Goal: Transaction & Acquisition: Purchase product/service

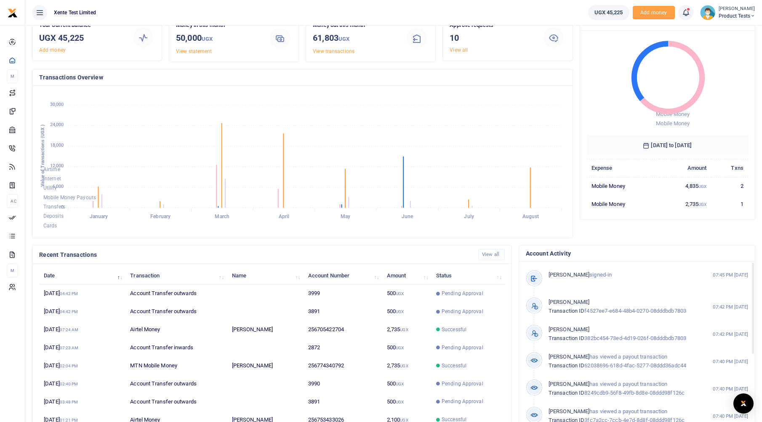
scroll to position [80, 0]
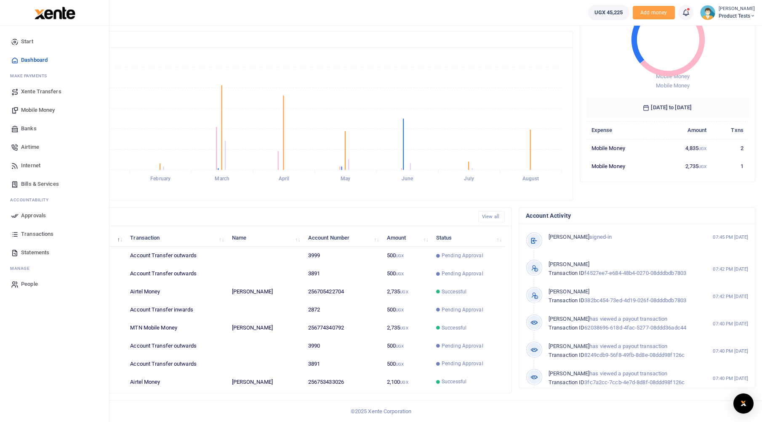
click at [40, 231] on span "Transactions" at bounding box center [37, 234] width 32 height 8
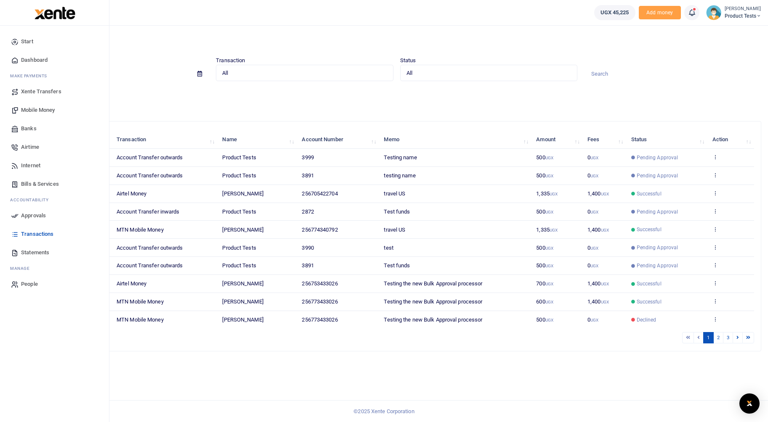
click at [17, 216] on icon at bounding box center [15, 216] width 8 height 8
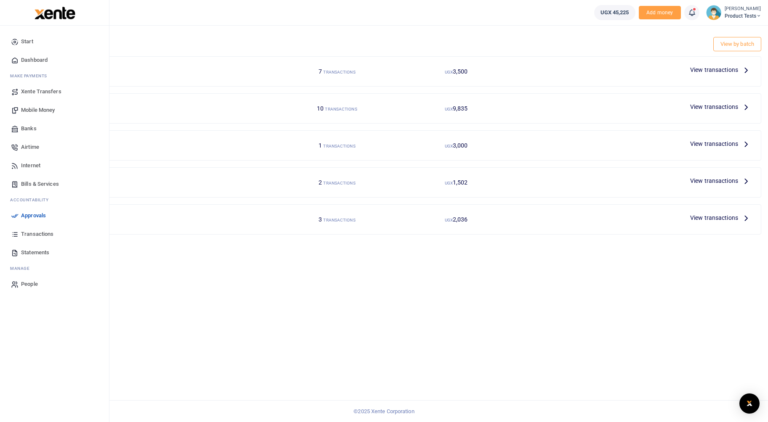
click at [31, 181] on span "Bills & Services" at bounding box center [40, 184] width 38 height 8
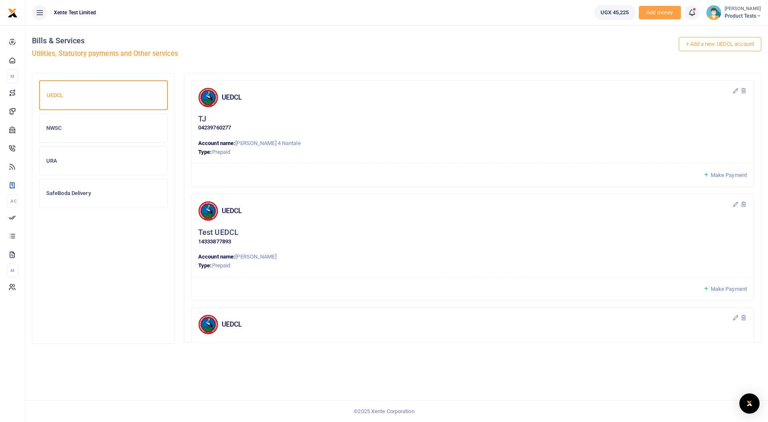
click at [89, 134] on div "NWSC" at bounding box center [104, 128] width 128 height 29
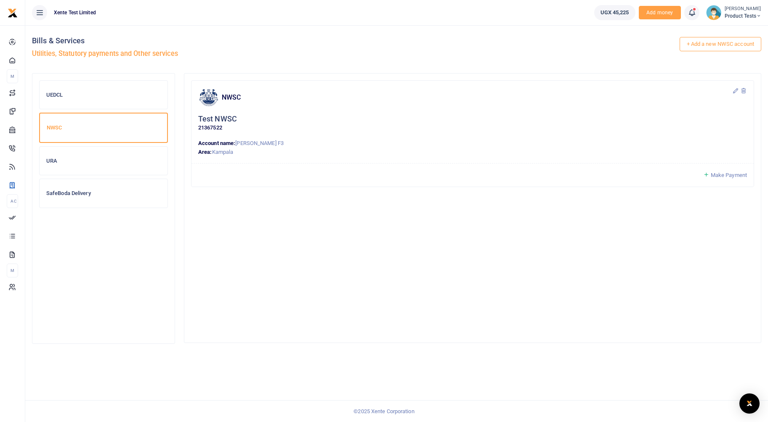
click at [82, 165] on div "URA" at bounding box center [104, 161] width 128 height 29
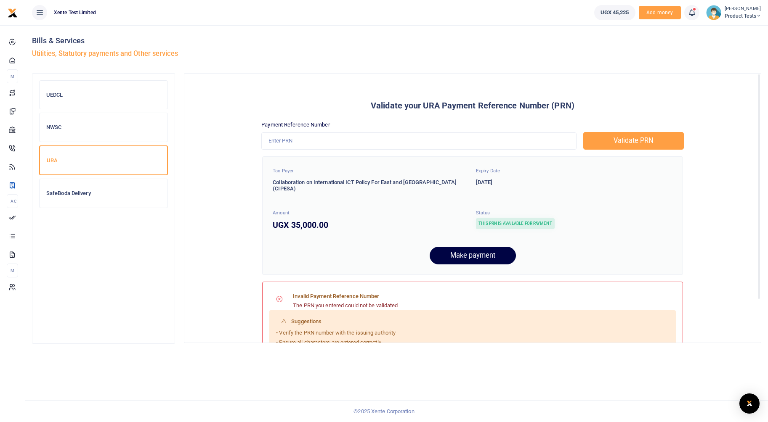
drag, startPoint x: 673, startPoint y: 386, endPoint x: 486, endPoint y: 299, distance: 206.1
drag, startPoint x: 486, startPoint y: 299, endPoint x: 402, endPoint y: 219, distance: 116.1
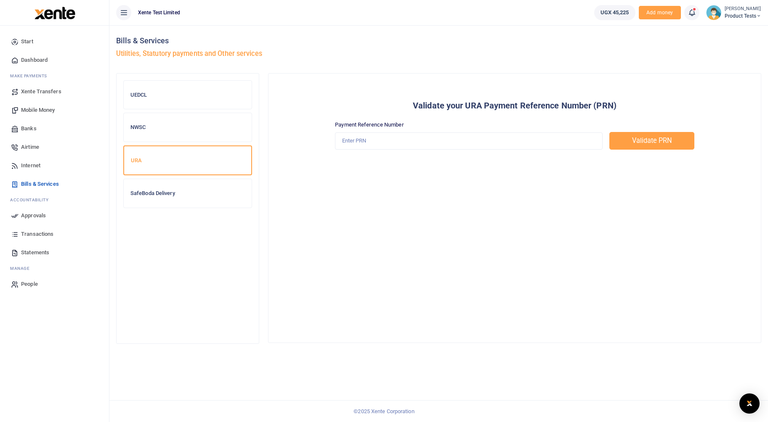
click at [125, 16] on icon at bounding box center [124, 12] width 8 height 9
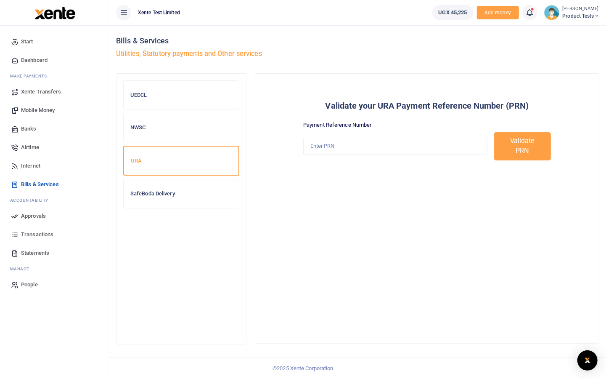
click at [125, 15] on icon at bounding box center [124, 12] width 8 height 9
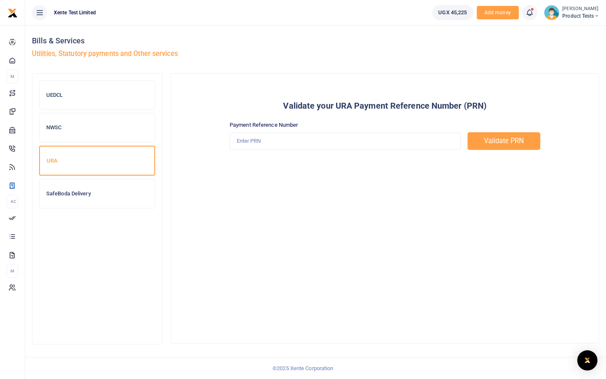
click at [395, 226] on div "Validate your URA Payment Reference Number (PRN) Payment Reference Number Valid…" at bounding box center [385, 208] width 428 height 269
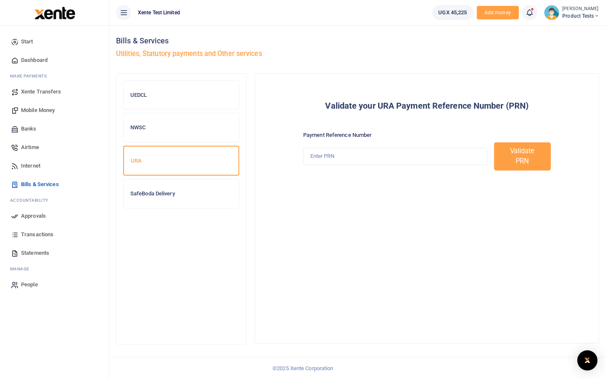
click at [120, 13] on icon at bounding box center [124, 12] width 8 height 9
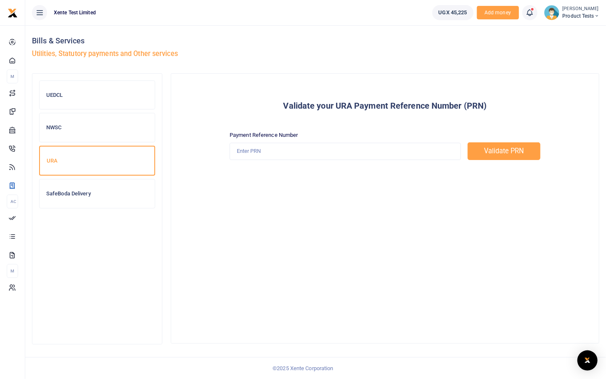
click at [43, 15] on icon at bounding box center [39, 12] width 8 height 9
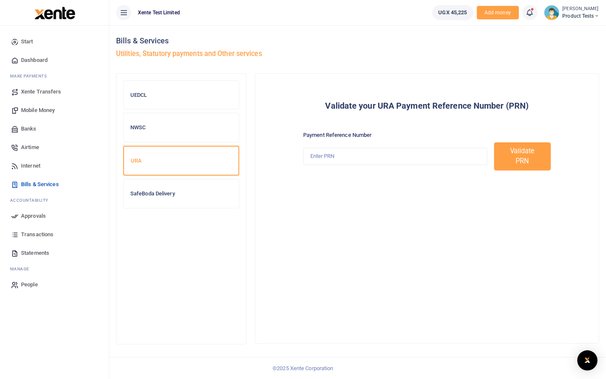
click at [127, 10] on icon at bounding box center [124, 12] width 8 height 9
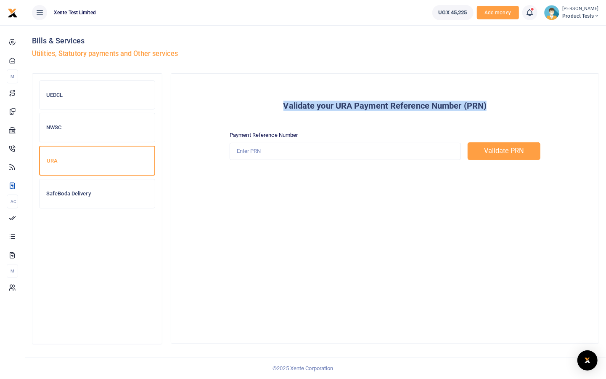
drag, startPoint x: 398, startPoint y: 141, endPoint x: 499, endPoint y: 106, distance: 106.9
click at [499, 106] on h6 "Validate your URA Payment Reference Number (PRN)" at bounding box center [385, 106] width 414 height 10
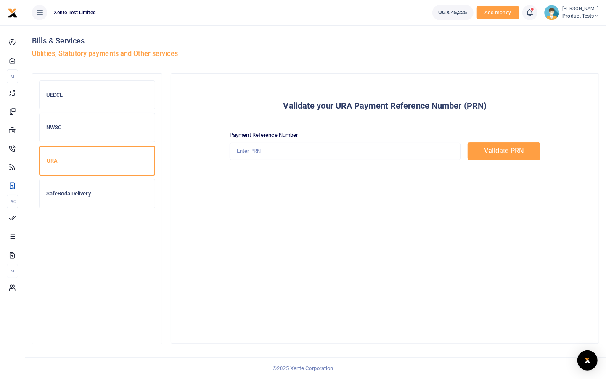
drag, startPoint x: 499, startPoint y: 106, endPoint x: 457, endPoint y: 174, distance: 79.5
click at [457, 174] on div "Validate your URA Payment Reference Number (PRN) Payment Reference Number Valid…" at bounding box center [385, 127] width 414 height 95
click at [42, 16] on icon at bounding box center [39, 12] width 8 height 9
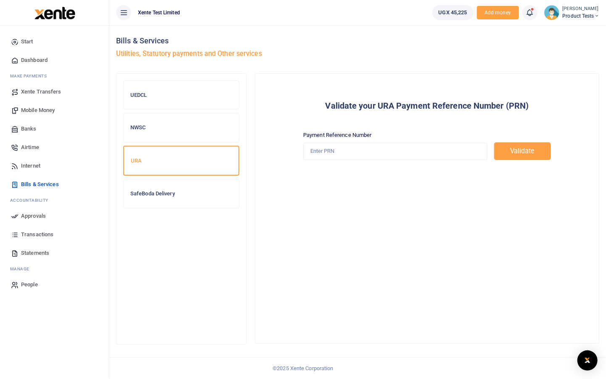
click at [124, 13] on icon at bounding box center [124, 12] width 8 height 9
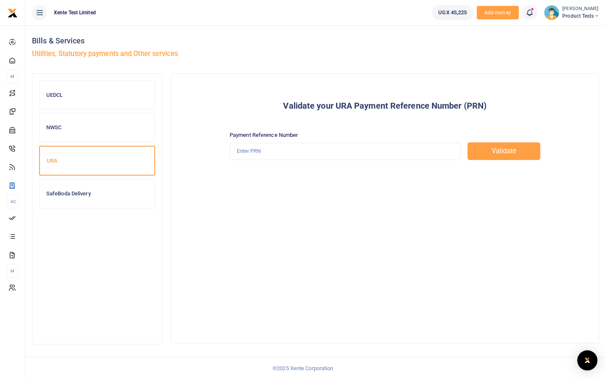
click at [39, 13] on icon at bounding box center [39, 12] width 8 height 9
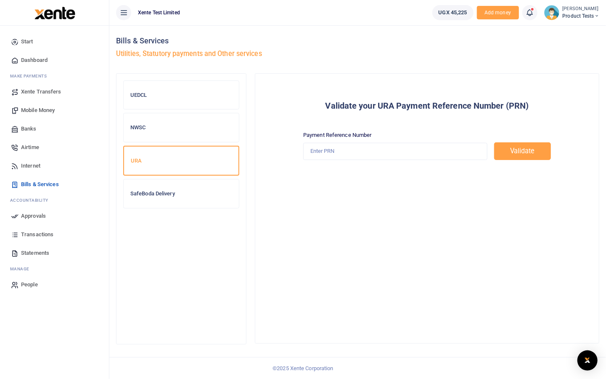
click at [122, 14] on icon at bounding box center [124, 12] width 8 height 9
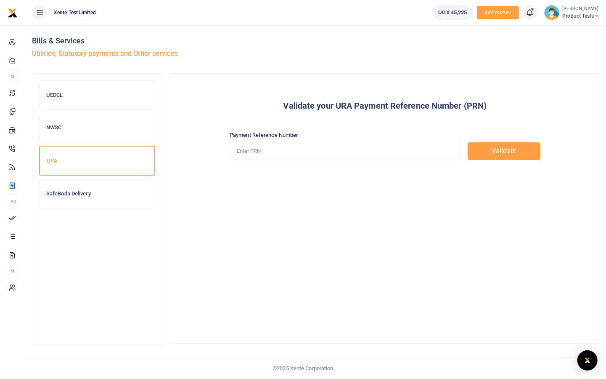
click at [87, 98] on h6 "UEDCL" at bounding box center [97, 95] width 102 height 7
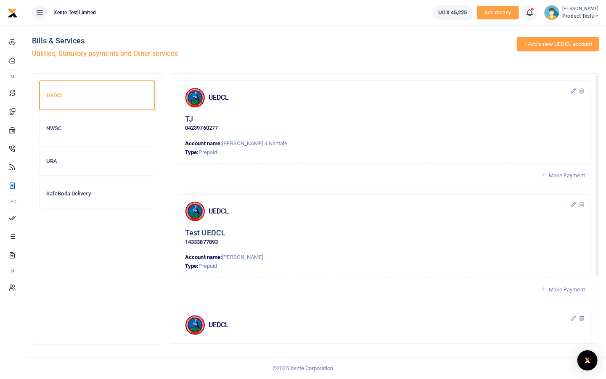
click at [570, 45] on link "+ Add a new UEDCL account" at bounding box center [558, 44] width 83 height 14
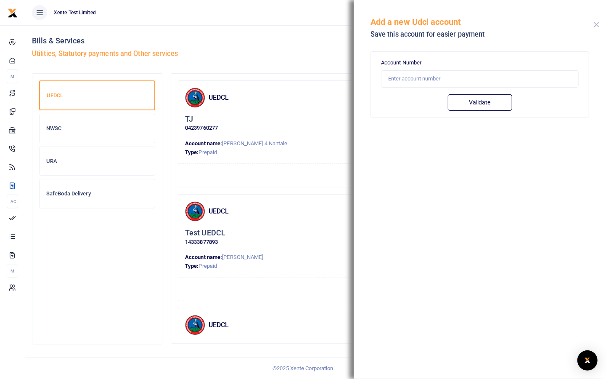
click at [597, 26] on button "Close" at bounding box center [596, 24] width 5 height 5
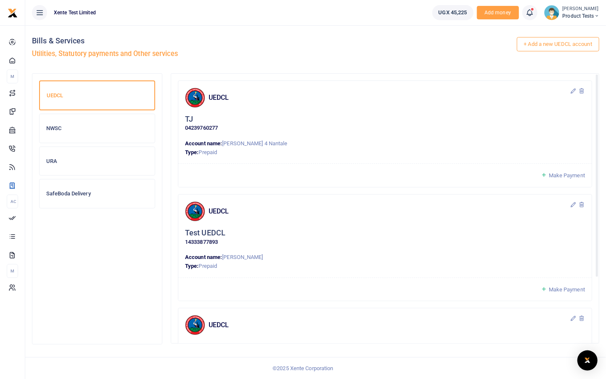
click at [117, 122] on div "NWSC" at bounding box center [97, 128] width 115 height 29
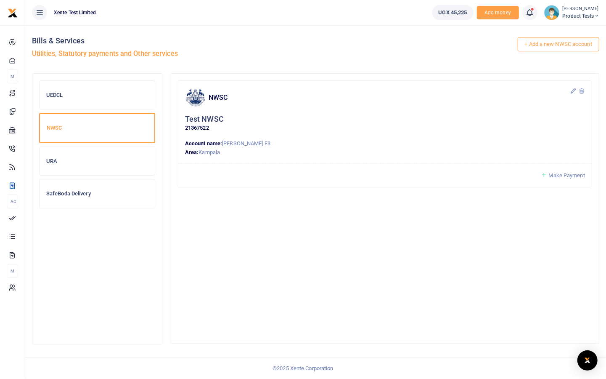
click at [80, 161] on h6 "URA" at bounding box center [97, 161] width 102 height 7
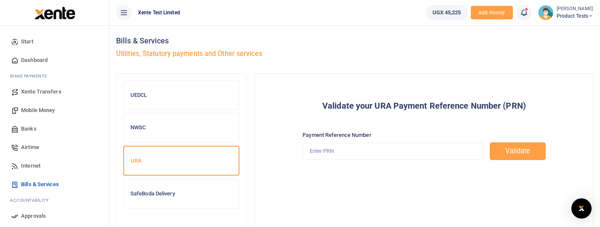
click at [192, 87] on div "UEDCL" at bounding box center [181, 95] width 115 height 29
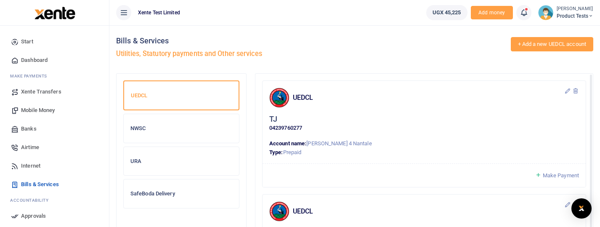
click at [552, 45] on link "+ Add a new UEDCL account" at bounding box center [552, 44] width 83 height 14
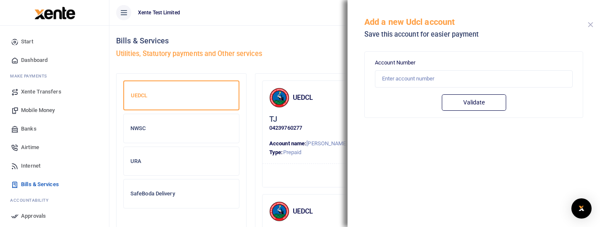
click at [591, 25] on button "Close" at bounding box center [590, 24] width 5 height 5
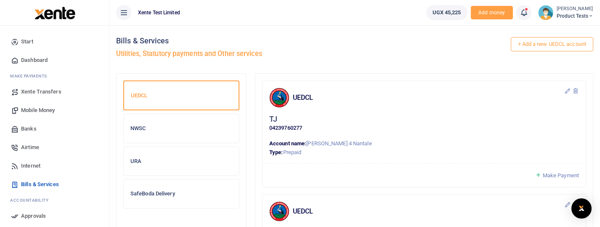
click at [154, 158] on h6 "URA" at bounding box center [181, 161] width 102 height 7
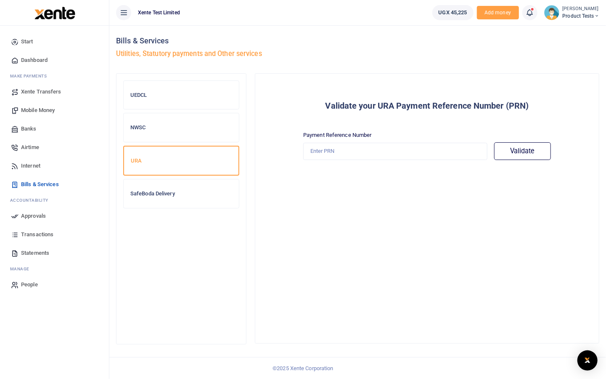
click at [507, 191] on div "Validate your URA Payment Reference Number (PRN) Payment Reference Number Valid…" at bounding box center [427, 208] width 344 height 269
click at [124, 15] on icon at bounding box center [124, 12] width 8 height 9
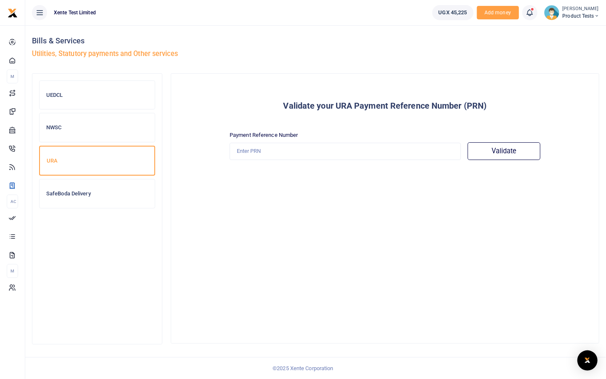
click at [92, 100] on div "UEDCL" at bounding box center [97, 95] width 115 height 29
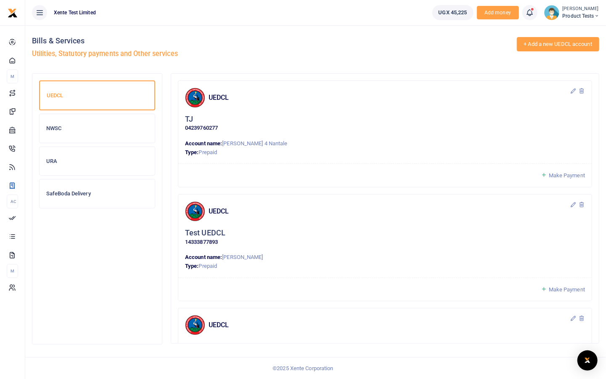
click at [548, 38] on link "+ Add a new UEDCL account" at bounding box center [558, 44] width 83 height 14
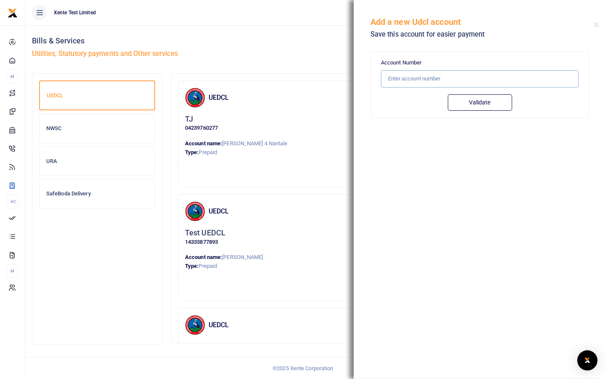
click at [501, 84] on input "text" at bounding box center [480, 78] width 198 height 17
click at [280, 115] on div "TJ 04239760277" at bounding box center [385, 123] width 400 height 18
click at [600, 29] on div "Add a new Udcl account Save this account for easier payment" at bounding box center [480, 23] width 252 height 47
click at [596, 24] on button "Close" at bounding box center [596, 24] width 5 height 5
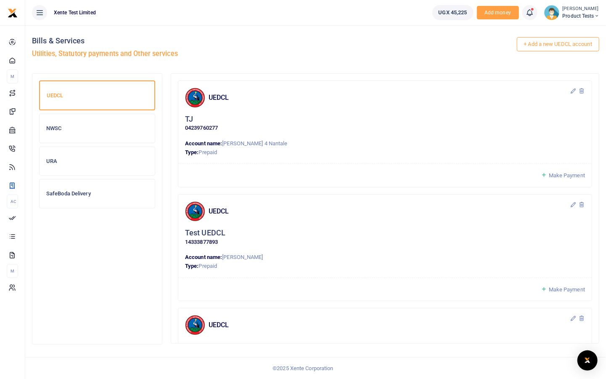
click at [56, 130] on h6 "NWSC" at bounding box center [97, 128] width 102 height 7
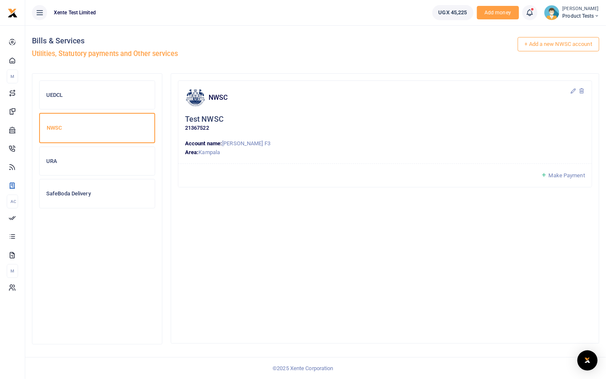
click at [56, 151] on div "URA" at bounding box center [97, 161] width 115 height 29
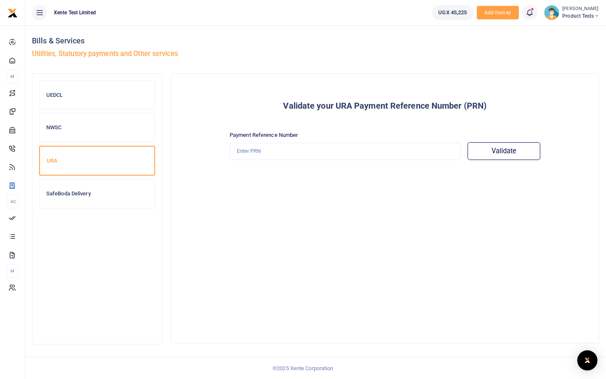
click at [79, 99] on div "UEDCL" at bounding box center [97, 95] width 115 height 29
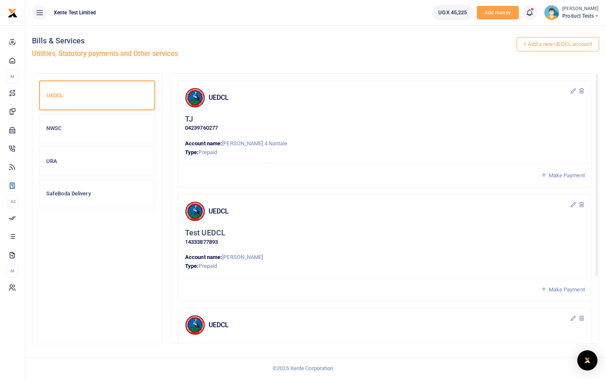
click at [563, 176] on span "Make Payment" at bounding box center [567, 175] width 36 height 6
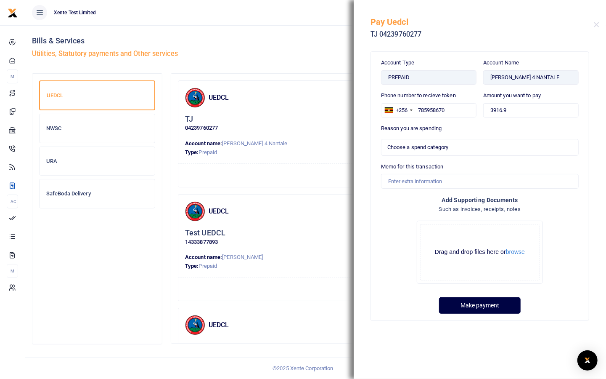
select select
click at [598, 23] on button "Close" at bounding box center [596, 24] width 5 height 5
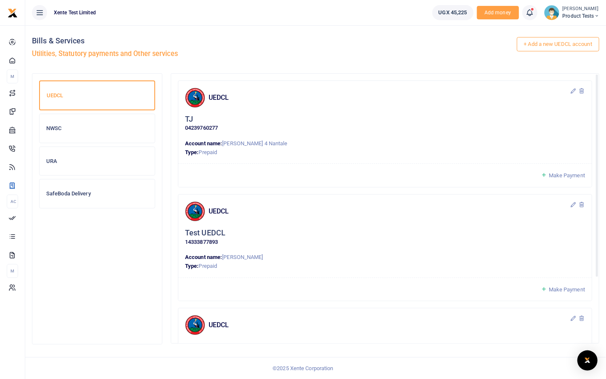
click at [74, 127] on h6 "NWSC" at bounding box center [97, 128] width 102 height 7
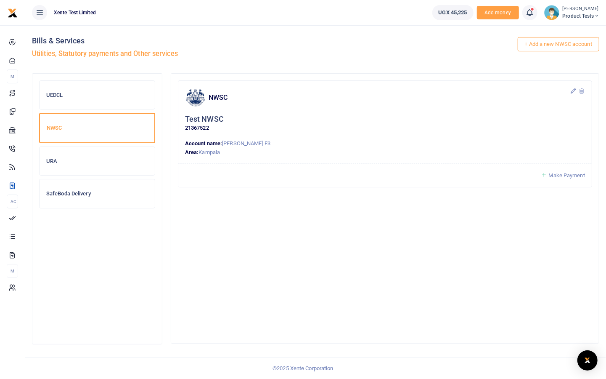
click at [57, 159] on h6 "URA" at bounding box center [97, 161] width 102 height 7
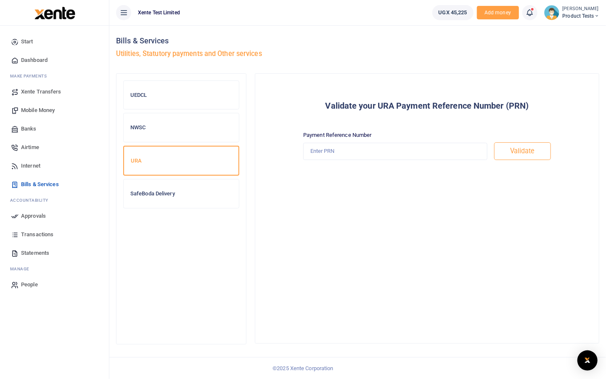
click at [127, 11] on icon at bounding box center [124, 12] width 8 height 9
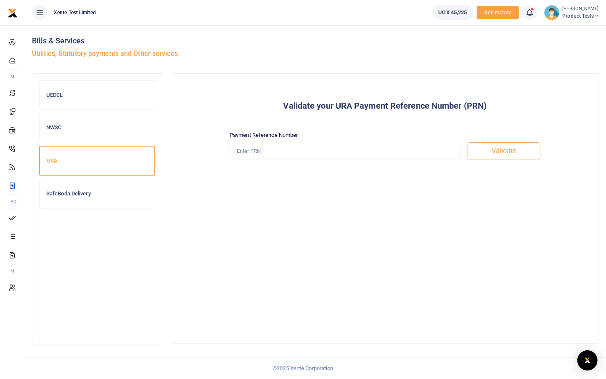
click at [97, 93] on h6 "UEDCL" at bounding box center [97, 95] width 102 height 7
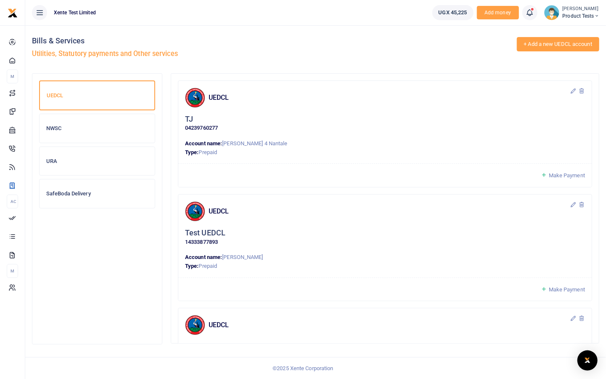
click at [547, 40] on link "+ Add a new UEDCL account" at bounding box center [558, 44] width 83 height 14
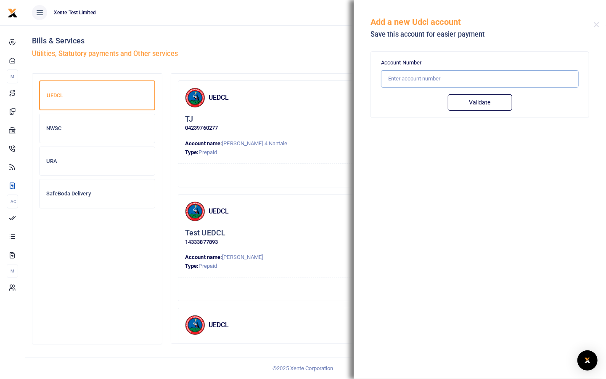
click at [450, 80] on input "text" at bounding box center [480, 78] width 198 height 17
click at [293, 43] on h4 "Bills & Services" at bounding box center [316, 40] width 568 height 9
click at [596, 25] on button "Close" at bounding box center [596, 24] width 5 height 5
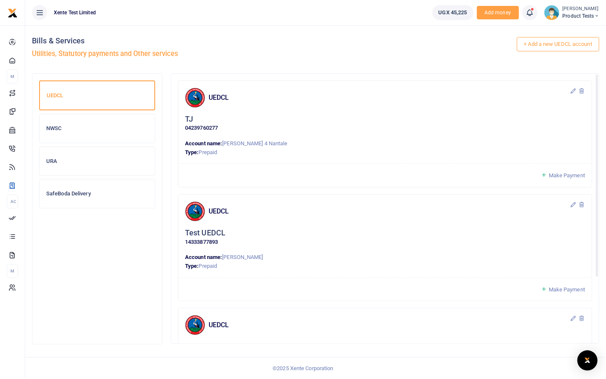
click at [571, 178] on span "Make Payment" at bounding box center [567, 175] width 36 height 6
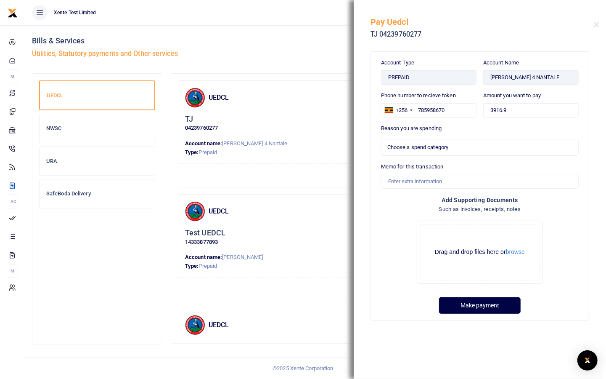
select select
click at [595, 26] on button "Close" at bounding box center [596, 24] width 5 height 5
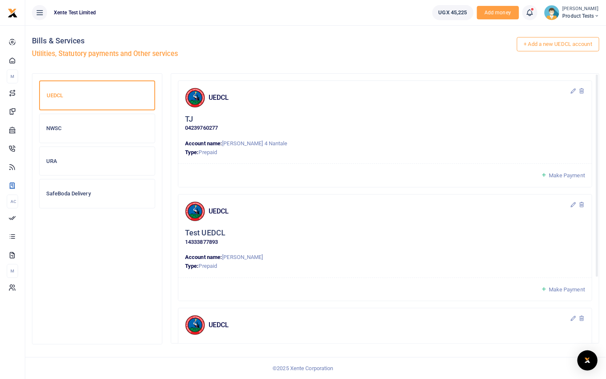
click at [102, 138] on div "NWSC" at bounding box center [97, 128] width 115 height 29
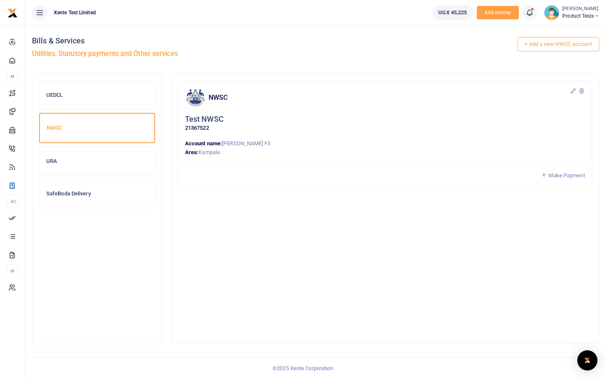
click at [100, 157] on div "URA" at bounding box center [97, 161] width 115 height 29
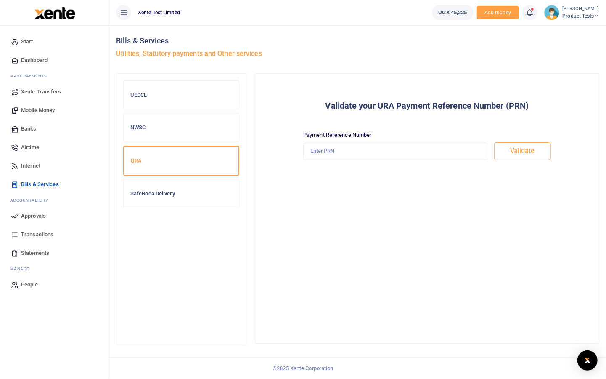
click at [127, 15] on icon at bounding box center [124, 12] width 8 height 9
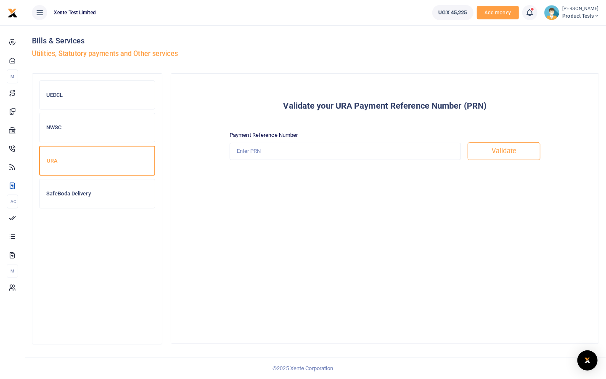
click at [89, 194] on h6 "SafeBoda Delivery" at bounding box center [97, 193] width 102 height 7
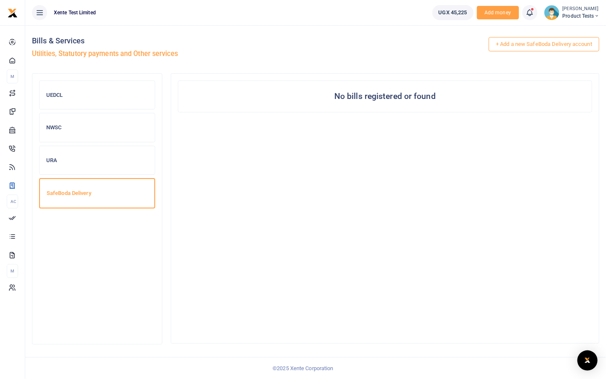
click at [104, 153] on div "URA" at bounding box center [97, 160] width 115 height 29
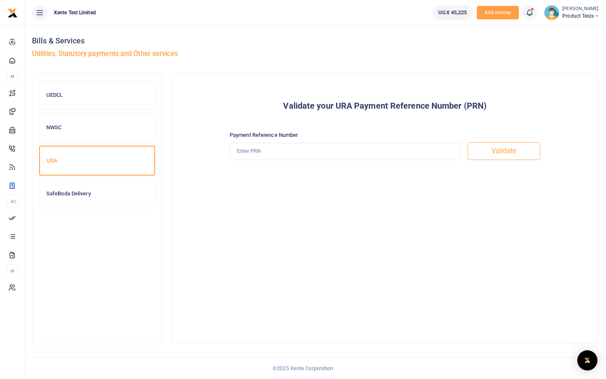
click at [95, 199] on div "SafeBoda Delivery" at bounding box center [97, 193] width 115 height 29
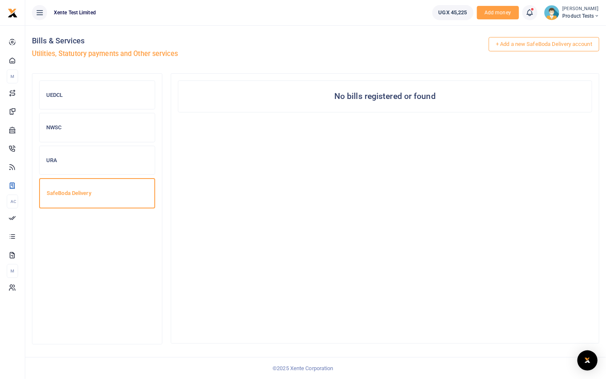
drag, startPoint x: 100, startPoint y: 160, endPoint x: 96, endPoint y: 162, distance: 5.3
click at [100, 160] on h6 "URA" at bounding box center [97, 160] width 102 height 7
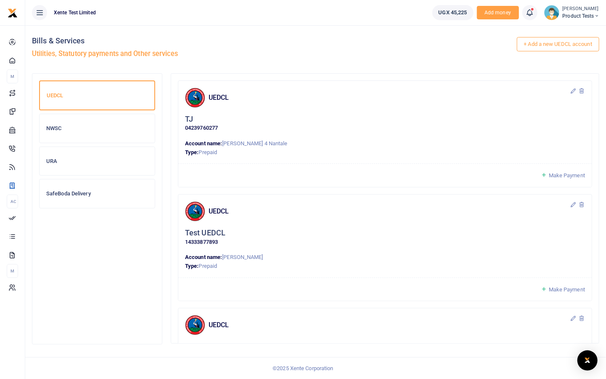
click at [84, 125] on h6 "NWSC" at bounding box center [97, 128] width 102 height 7
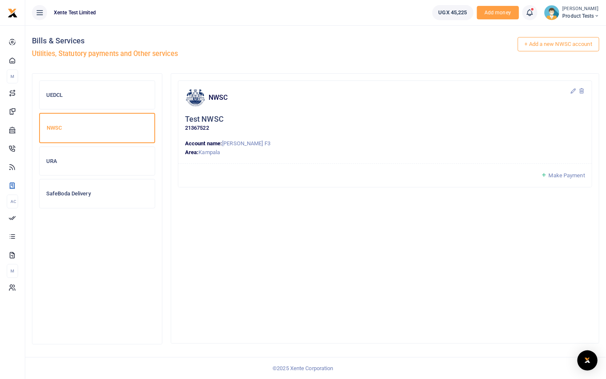
click at [83, 161] on h6 "URA" at bounding box center [97, 161] width 102 height 7
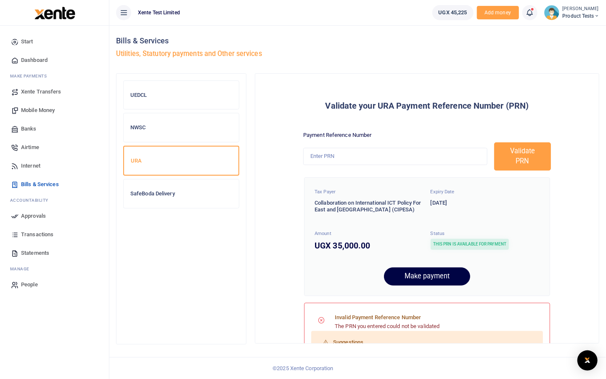
click at [129, 13] on button at bounding box center [123, 12] width 15 height 15
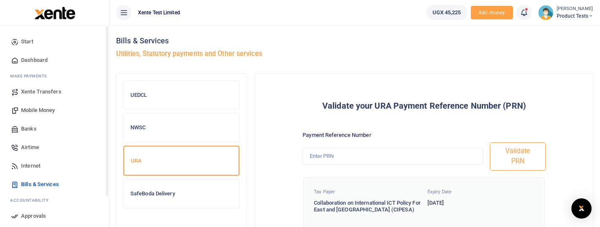
click at [125, 10] on icon at bounding box center [124, 12] width 8 height 9
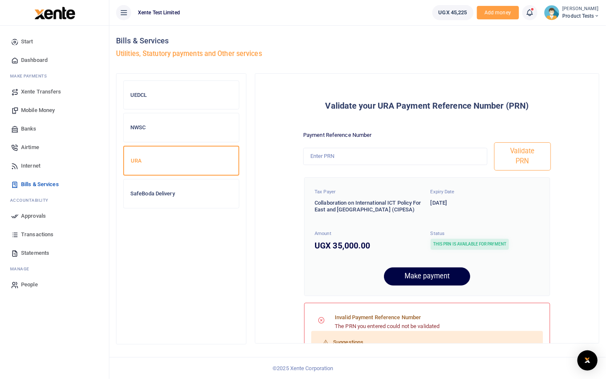
click at [122, 14] on icon at bounding box center [124, 12] width 8 height 9
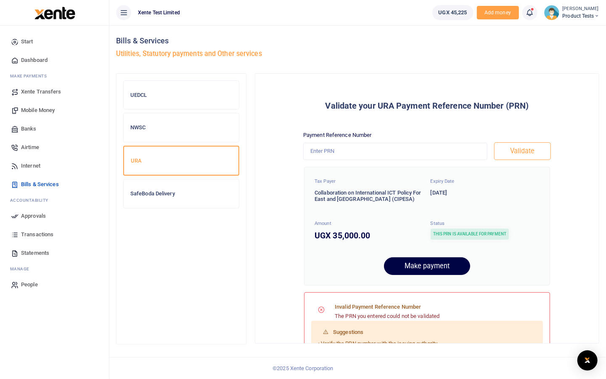
click at [122, 15] on icon at bounding box center [124, 12] width 8 height 9
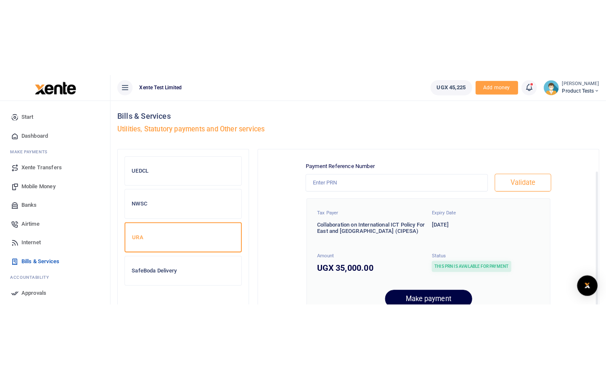
scroll to position [60, 0]
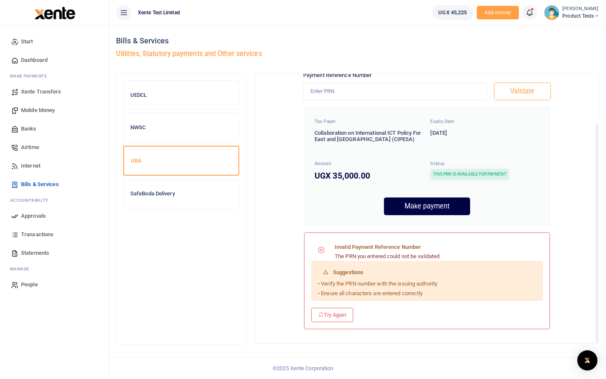
click at [125, 15] on icon at bounding box center [124, 12] width 8 height 9
click at [126, 11] on icon at bounding box center [124, 12] width 8 height 9
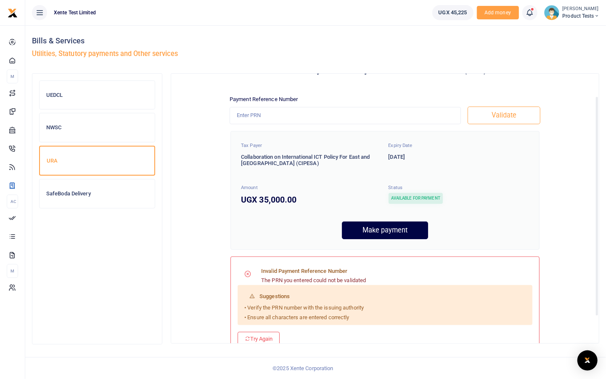
scroll to position [0, 0]
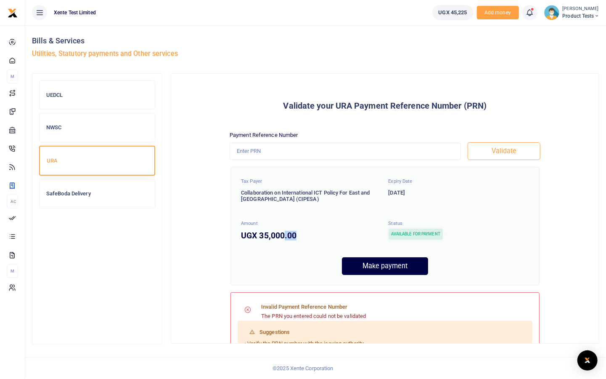
drag, startPoint x: 286, startPoint y: 234, endPoint x: 297, endPoint y: 234, distance: 11.4
click at [297, 234] on h4 "UGX 35,000.00" at bounding box center [311, 235] width 141 height 9
click at [288, 232] on h4 "UGX 35,000.00" at bounding box center [311, 235] width 141 height 9
click at [338, 149] on input "Payment Reference Number" at bounding box center [345, 151] width 231 height 17
click at [516, 122] on div "Validate your URA Payment Reference Number (PRN) Payment Reference Number 22500…" at bounding box center [385, 248] width 414 height 295
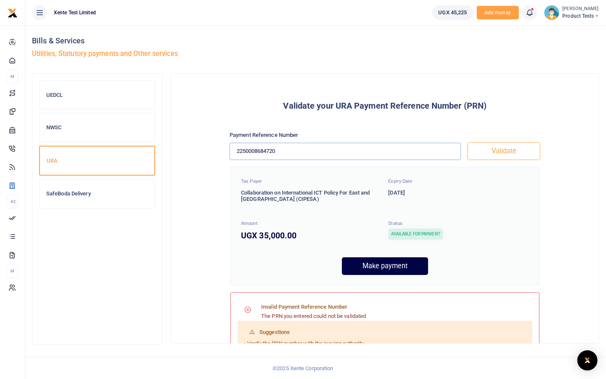
click at [328, 150] on input "2250008684720" at bounding box center [345, 151] width 231 height 17
type input "225000868472"
click at [515, 109] on h6 "Validate your URA Payment Reference Number (PRN)" at bounding box center [385, 106] width 414 height 10
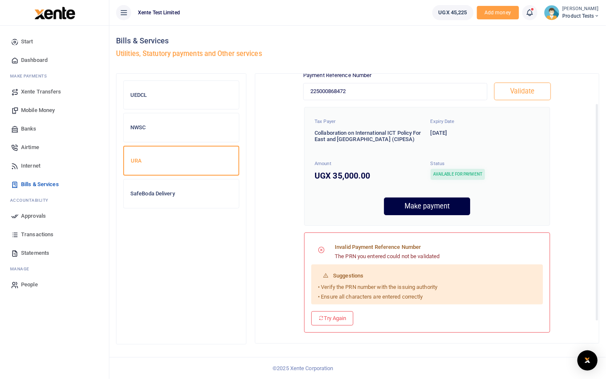
scroll to position [63, 0]
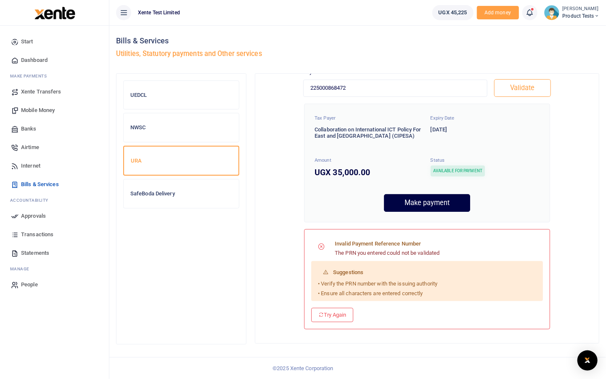
click at [127, 13] on icon at bounding box center [124, 12] width 8 height 9
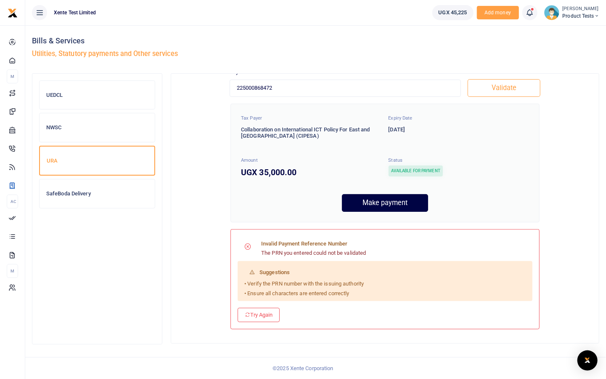
scroll to position [0, 0]
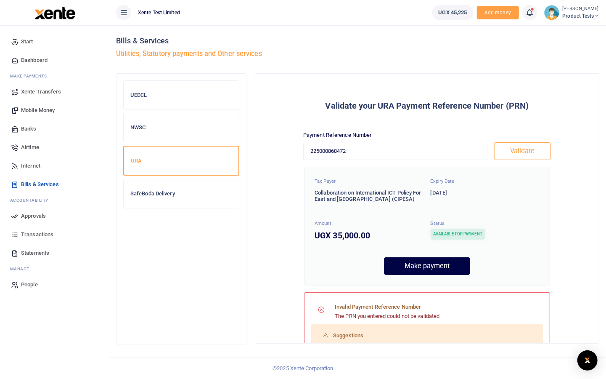
click at [123, 13] on icon at bounding box center [124, 12] width 8 height 9
click at [120, 11] on icon at bounding box center [124, 12] width 8 height 9
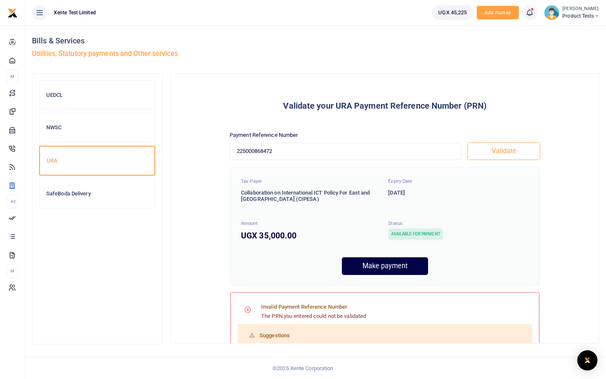
click at [551, 68] on div "+ Add a new URA account Bills & Services Utilities, Statutory payments and Othe…" at bounding box center [316, 49] width 568 height 48
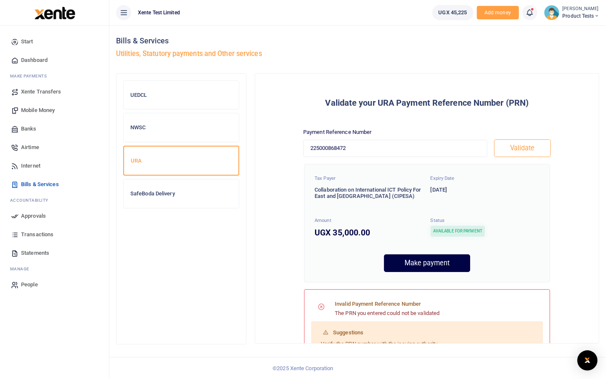
scroll to position [63, 0]
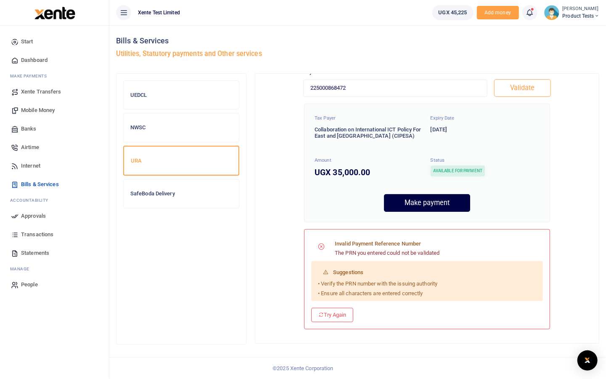
click at [122, 8] on icon at bounding box center [124, 12] width 8 height 9
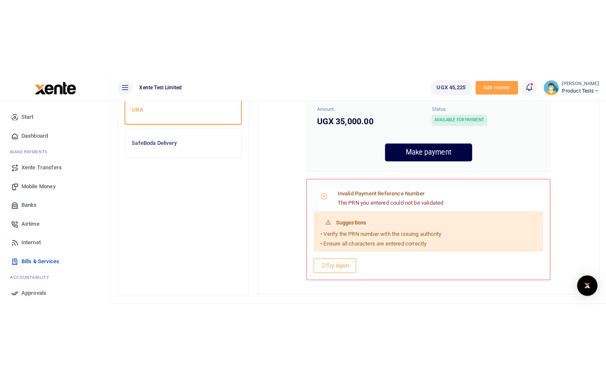
scroll to position [0, 0]
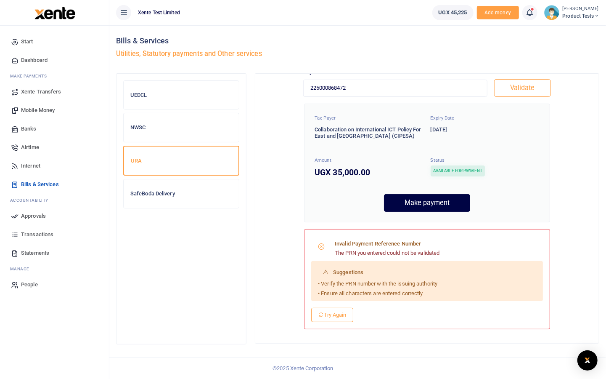
drag, startPoint x: 127, startPoint y: 10, endPoint x: 134, endPoint y: 13, distance: 7.5
click at [127, 10] on icon at bounding box center [124, 12] width 8 height 9
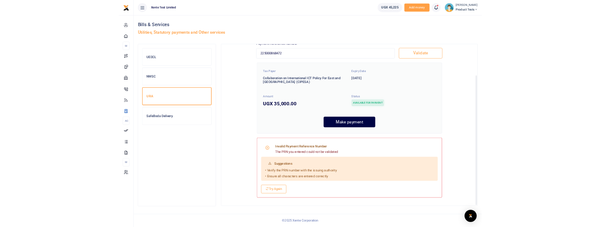
scroll to position [63, 0]
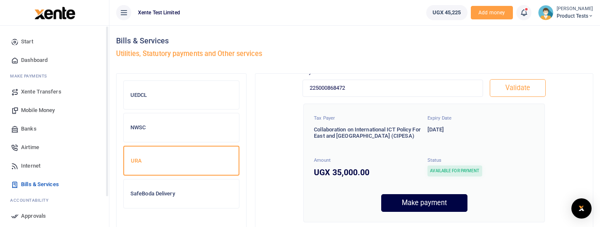
click at [127, 12] on icon at bounding box center [124, 12] width 8 height 9
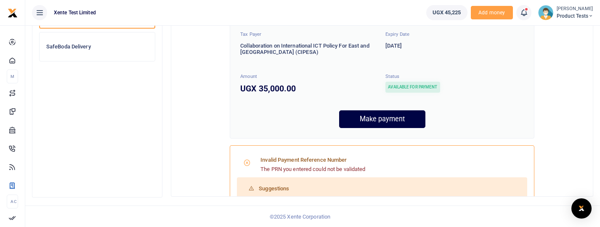
scroll to position [0, 0]
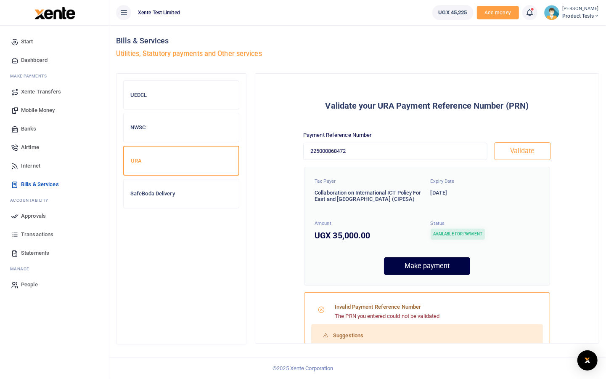
click at [124, 12] on icon at bounding box center [124, 12] width 8 height 9
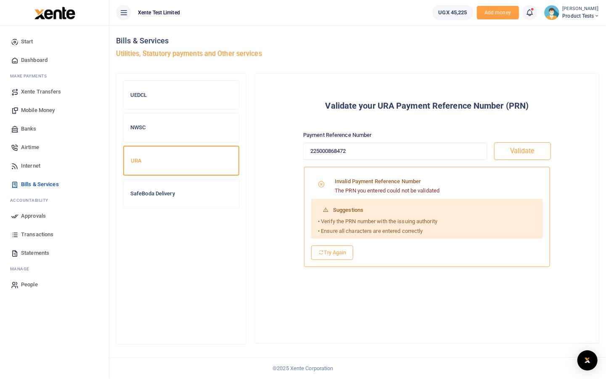
click at [125, 10] on icon at bounding box center [124, 12] width 8 height 9
click at [122, 16] on icon at bounding box center [124, 12] width 8 height 9
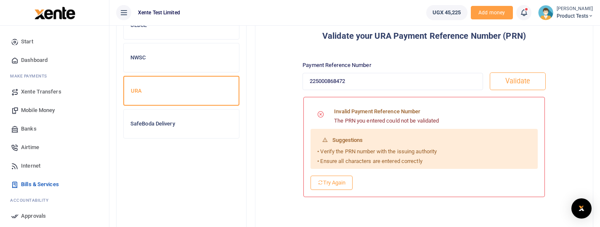
scroll to position [84, 0]
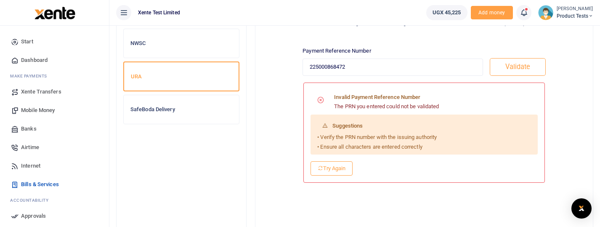
click at [124, 10] on icon at bounding box center [124, 12] width 8 height 9
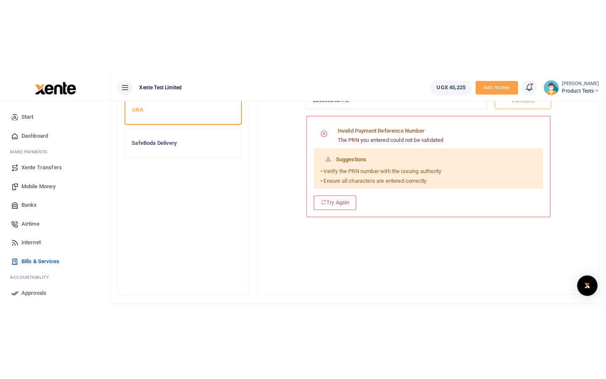
scroll to position [0, 0]
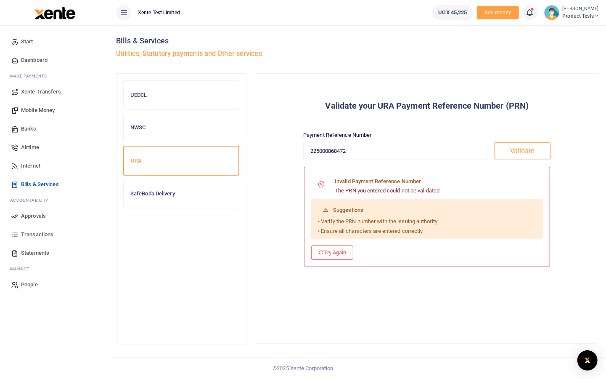
click at [127, 13] on icon at bounding box center [124, 12] width 8 height 9
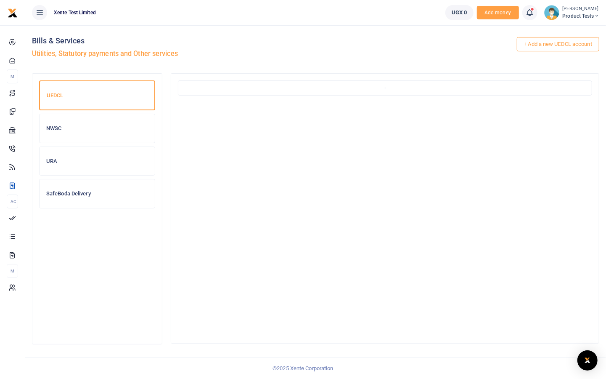
click at [113, 163] on h6 "URA" at bounding box center [97, 161] width 102 height 7
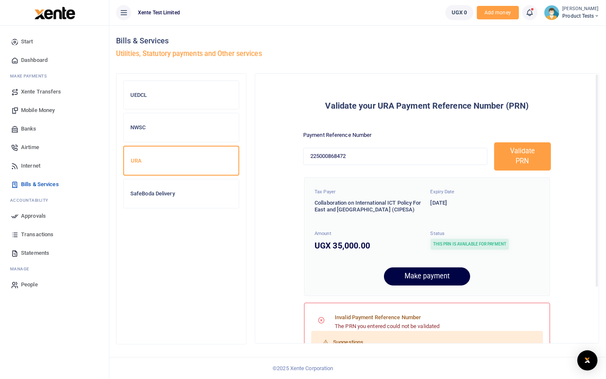
click at [120, 9] on icon at bounding box center [124, 12] width 8 height 9
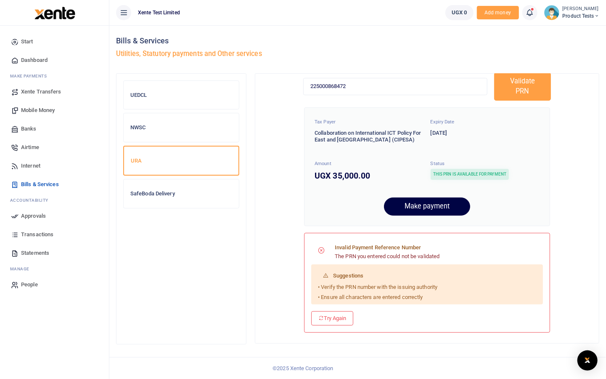
click at [123, 11] on icon at bounding box center [124, 12] width 8 height 9
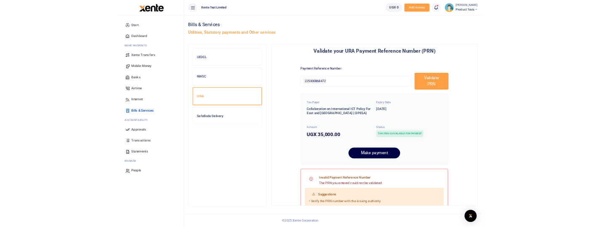
scroll to position [21, 0]
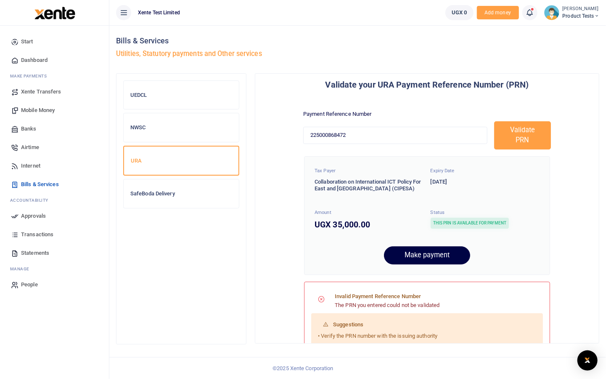
drag, startPoint x: 125, startPoint y: 15, endPoint x: 178, endPoint y: 30, distance: 55.3
click at [125, 15] on icon at bounding box center [124, 12] width 8 height 9
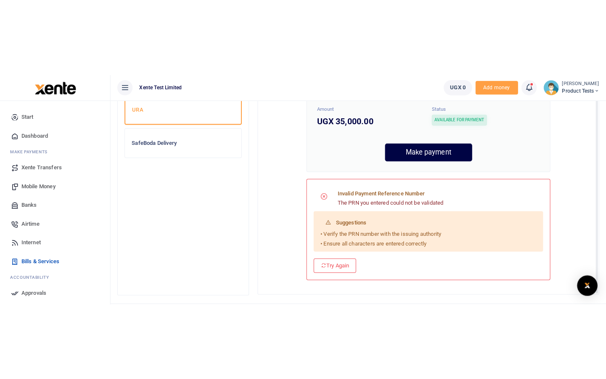
scroll to position [0, 0]
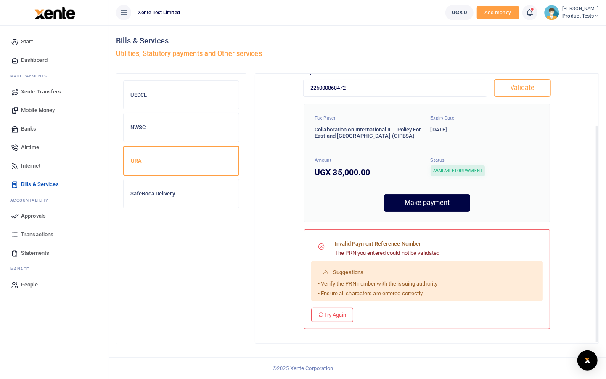
click at [126, 12] on icon at bounding box center [124, 12] width 8 height 9
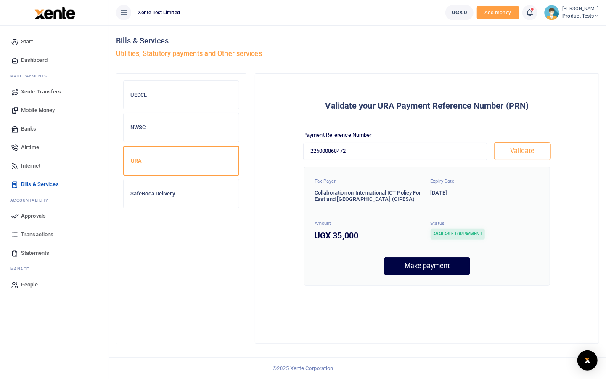
click at [124, 9] on icon at bounding box center [124, 12] width 8 height 9
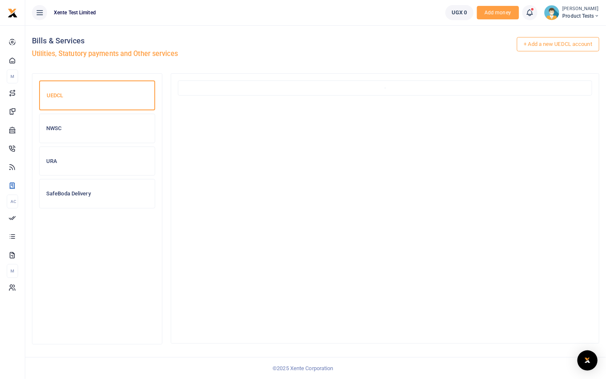
click at [74, 164] on div "URA" at bounding box center [97, 161] width 115 height 29
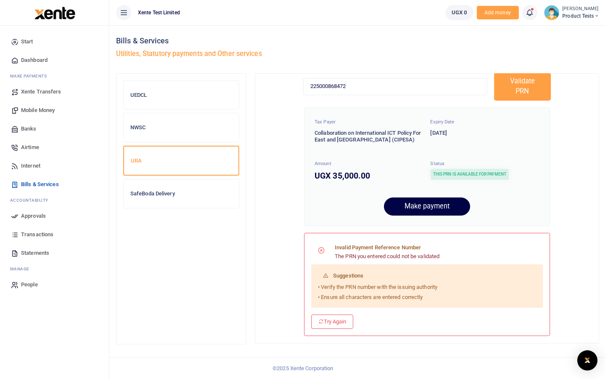
click at [120, 12] on icon at bounding box center [124, 12] width 8 height 9
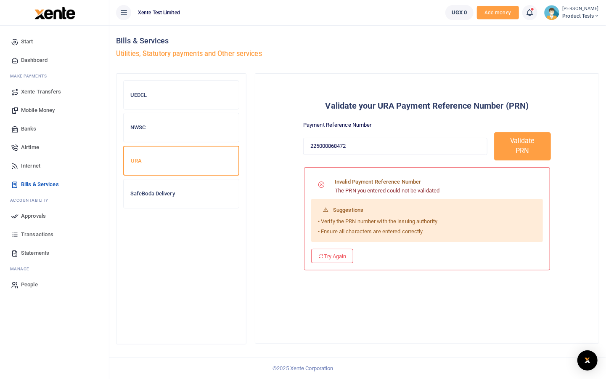
click at [126, 17] on icon at bounding box center [124, 12] width 8 height 9
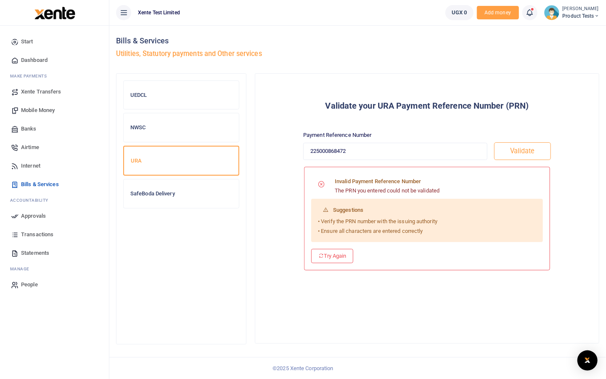
click at [130, 11] on button at bounding box center [123, 12] width 15 height 15
click at [131, 11] on button at bounding box center [123, 12] width 15 height 15
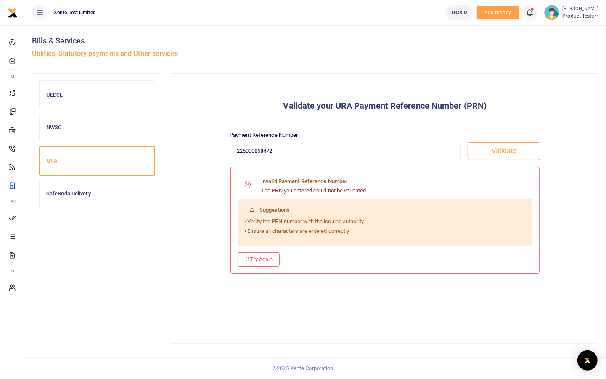
click at [534, 104] on h6 "Validate your URA Payment Reference Number (PRN)" at bounding box center [385, 106] width 414 height 10
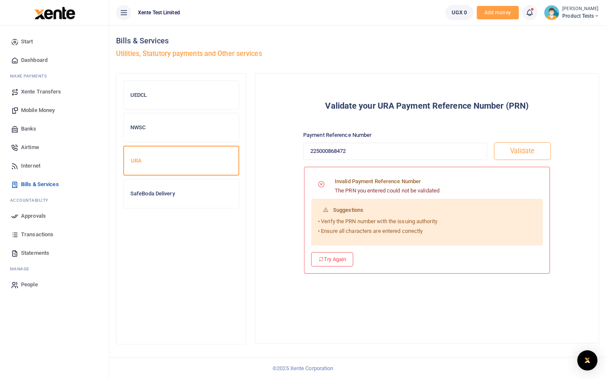
click at [122, 11] on icon at bounding box center [124, 12] width 8 height 9
